Goal: Information Seeking & Learning: Find specific page/section

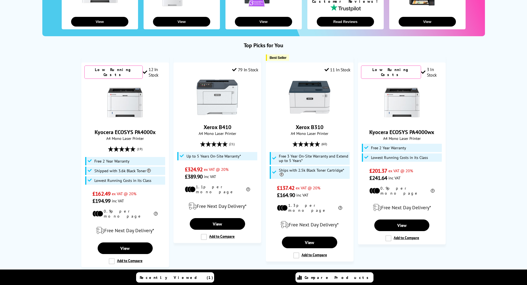
scroll to position [166, 0]
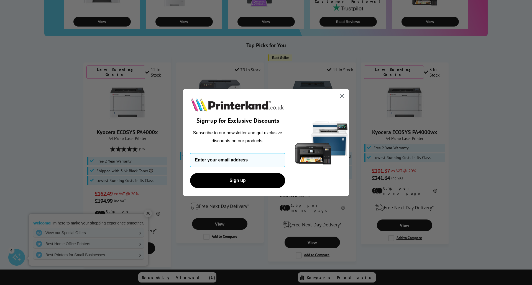
click at [341, 94] on circle "Close dialog" at bounding box center [341, 95] width 9 height 9
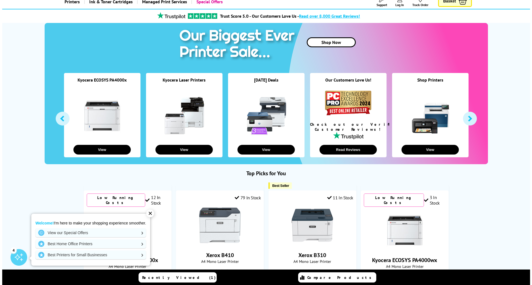
scroll to position [0, 0]
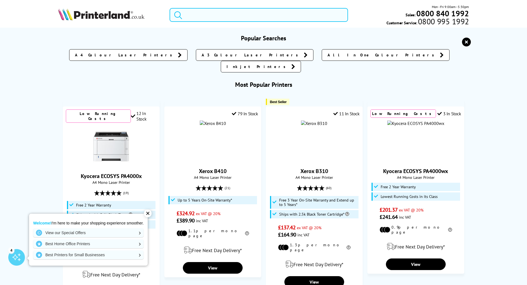
click at [205, 13] on input "search" at bounding box center [259, 15] width 179 height 14
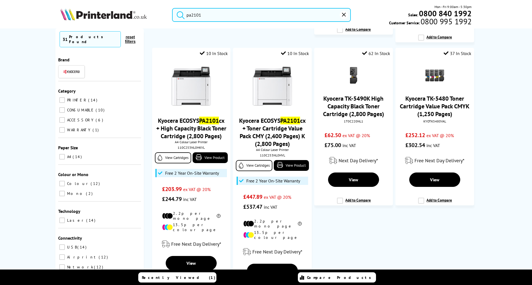
scroll to position [498, 0]
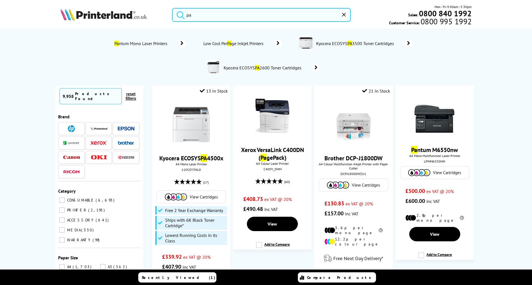
type input "p"
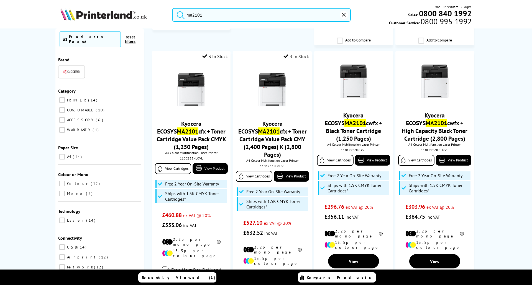
scroll to position [166, 0]
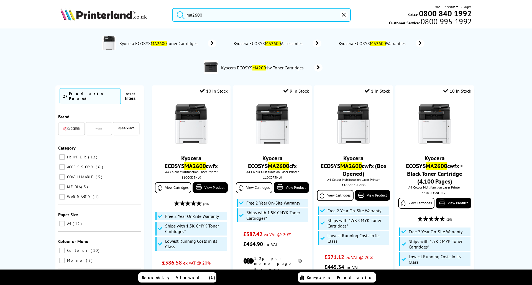
drag, startPoint x: 216, startPoint y: 16, endPoint x: 185, endPoint y: 15, distance: 30.7
click at [185, 15] on form "ma2600" at bounding box center [261, 15] width 179 height 14
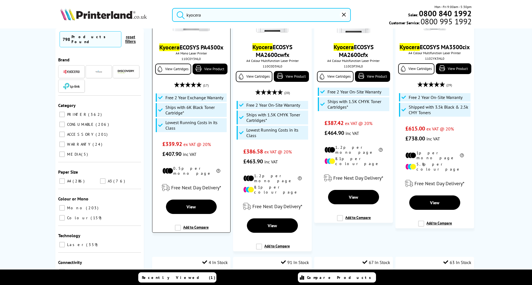
scroll to position [111, 0]
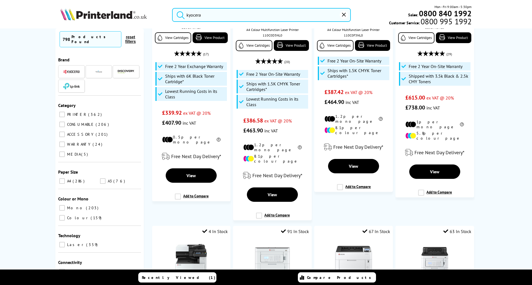
type input "kyocera"
